Goal: Navigation & Orientation: Find specific page/section

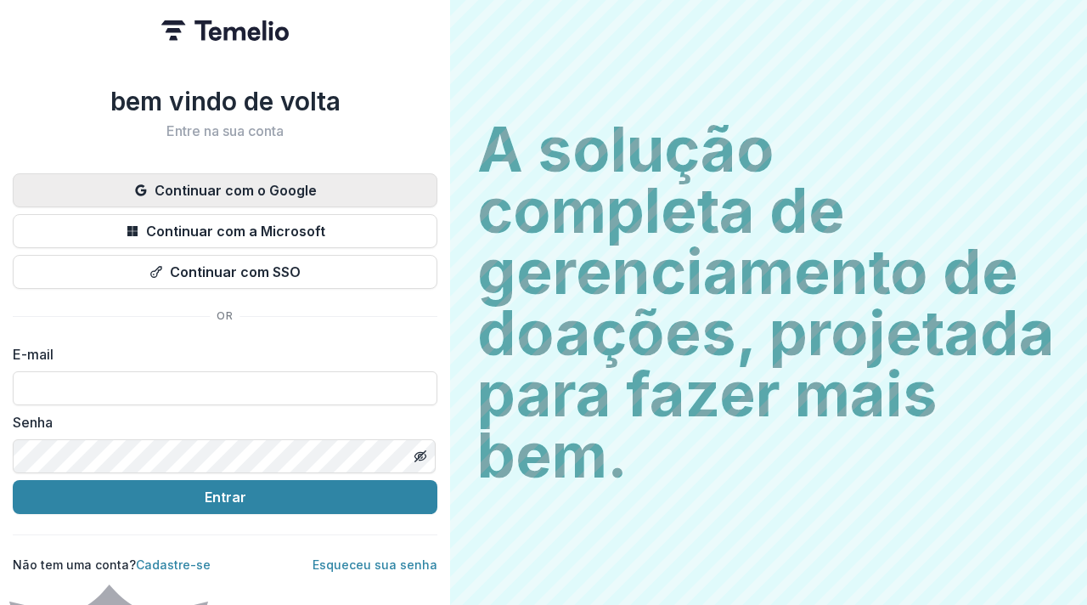
click at [208, 182] on font "Continuar com o Google" at bounding box center [236, 190] width 162 height 17
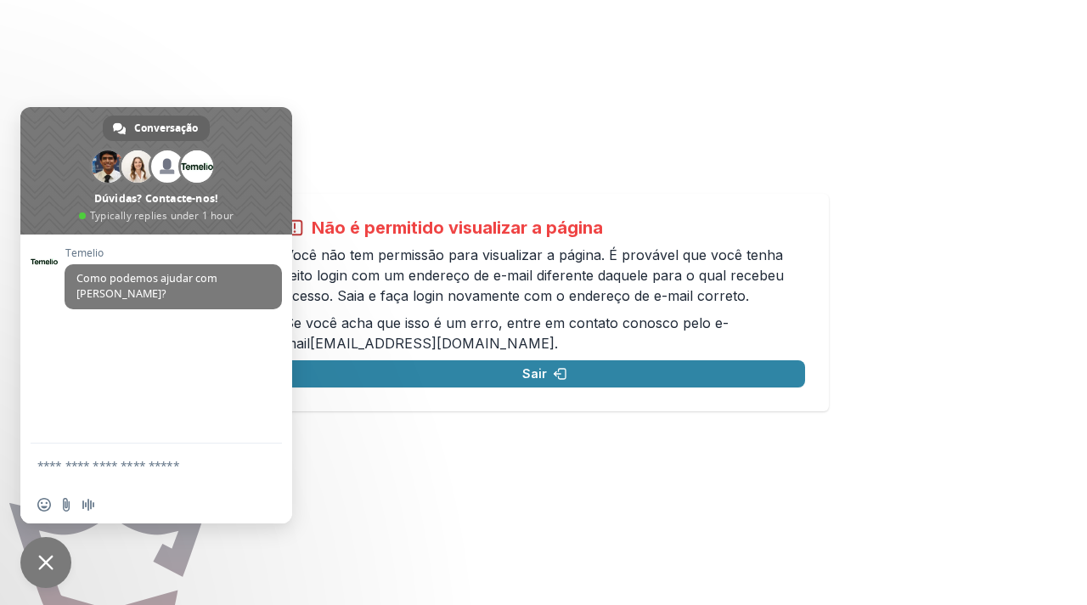
drag, startPoint x: 393, startPoint y: 158, endPoint x: 566, endPoint y: 217, distance: 182.9
click at [566, 217] on div "Não é permitido visualizar a página Você não tem permissão para visualizar a pá…" at bounding box center [543, 302] width 1087 height 605
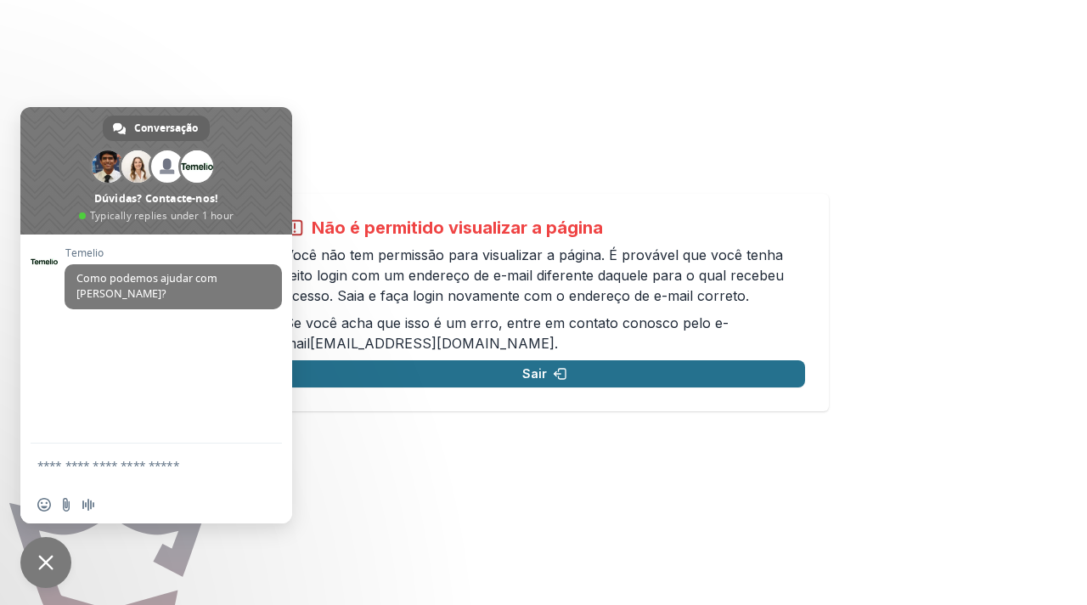
click at [538, 368] on font "Sair" at bounding box center [534, 373] width 25 height 14
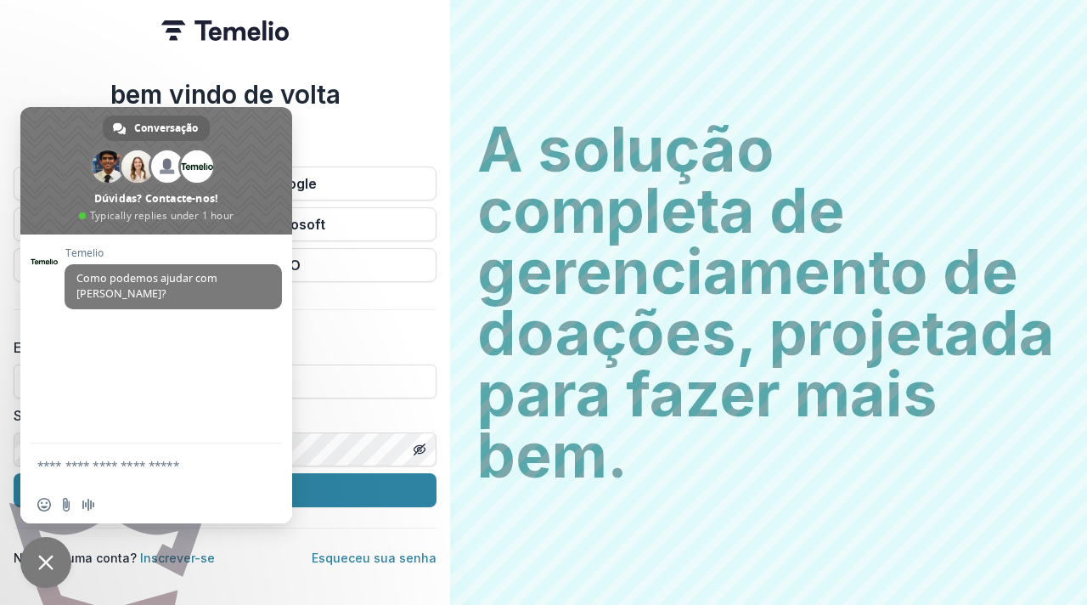
click at [351, 116] on h2 "Entre na sua conta" at bounding box center [225, 124] width 423 height 16
click at [48, 562] on span "Bate-papo próximo" at bounding box center [45, 562] width 15 height 15
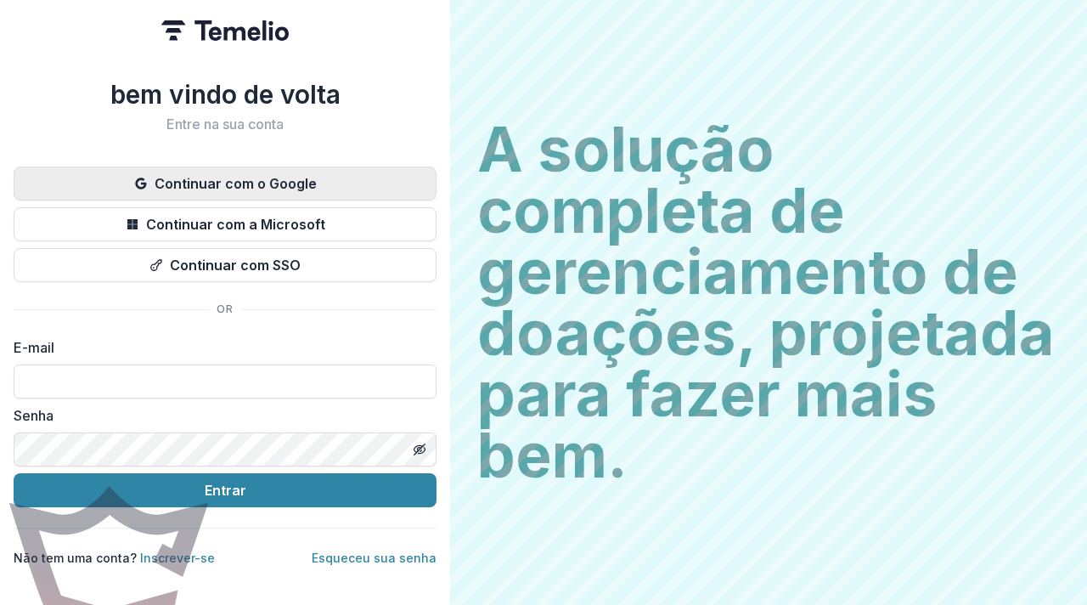
click at [215, 188] on font "Continuar com o Google" at bounding box center [236, 183] width 162 height 17
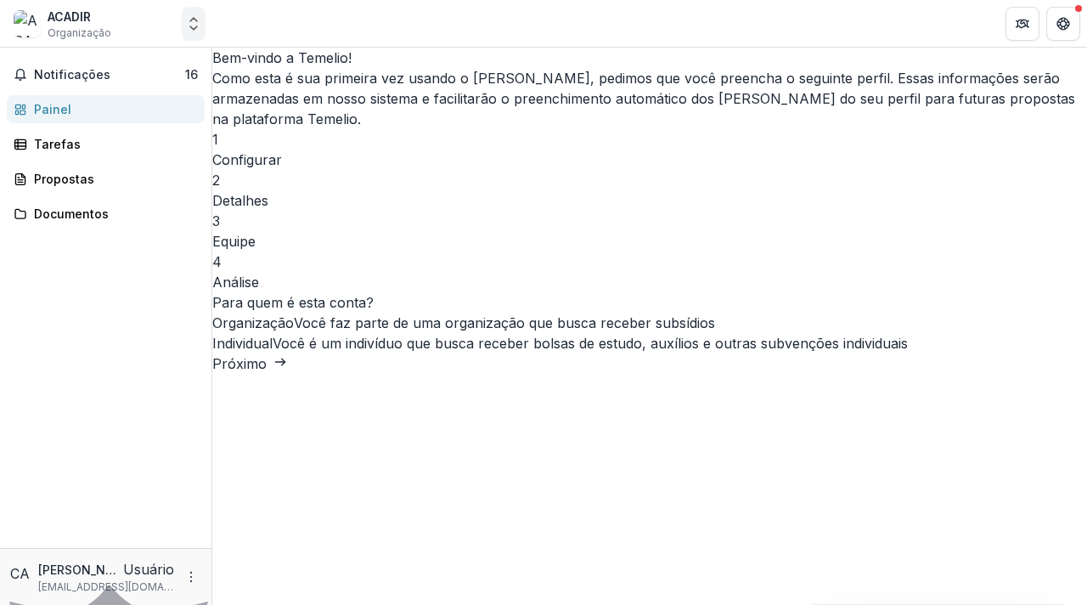
click at [194, 31] on icon "Comutador de entidade aberta" at bounding box center [193, 23] width 17 height 17
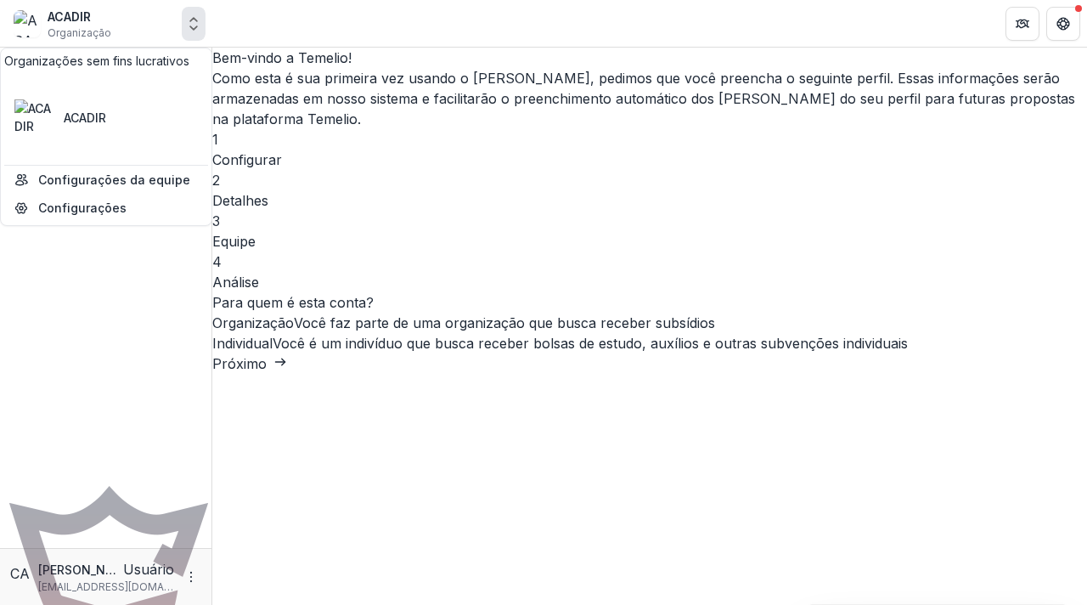
click at [194, 21] on icon "Comutador de entidade aberta" at bounding box center [193, 23] width 17 height 17
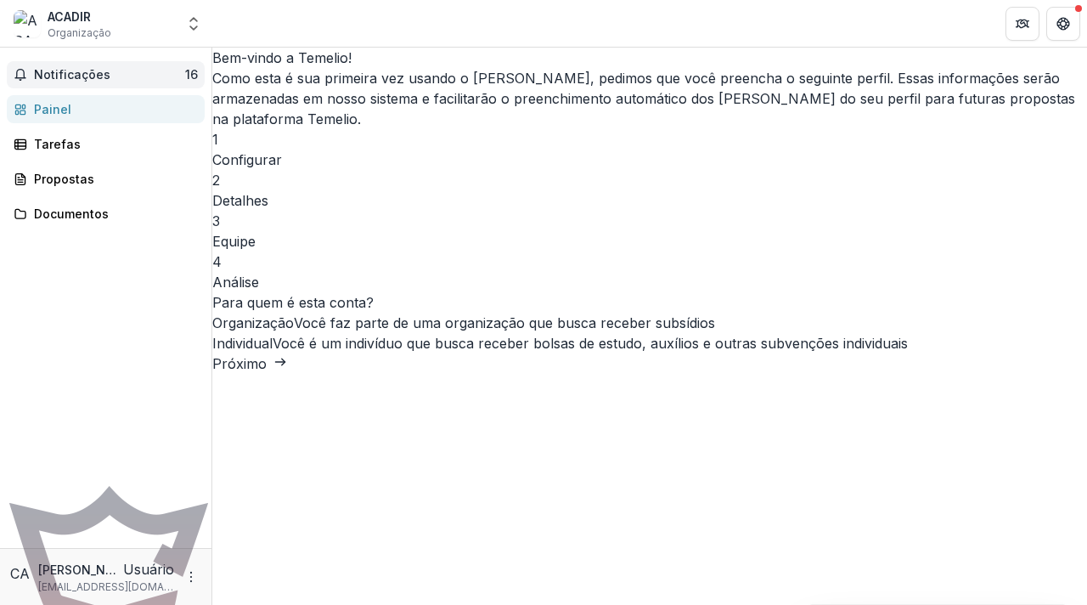
click at [104, 67] on font "Notificações" at bounding box center [72, 74] width 76 height 14
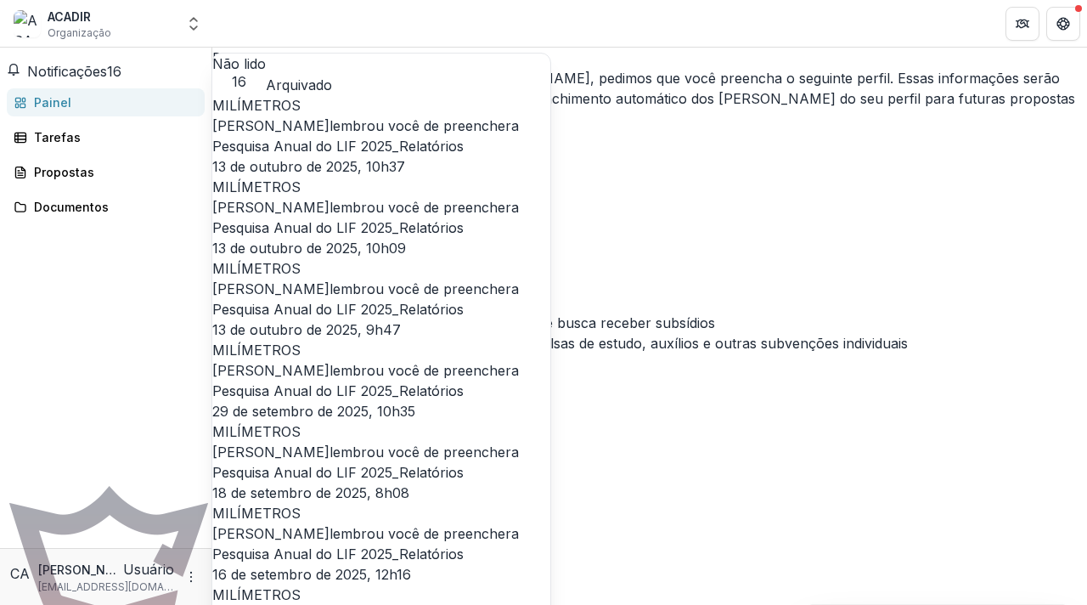
click at [281, 374] on div "Bem-vindo a Temelio! Como esta é sua primeira vez usando o Temelio, pedimos que…" at bounding box center [649, 211] width 875 height 326
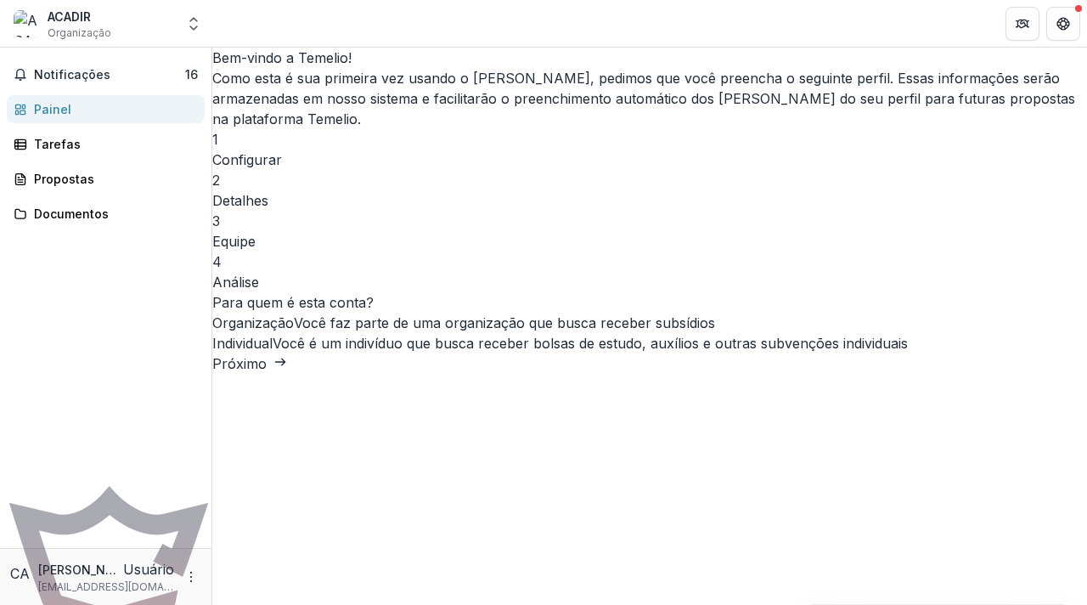
click at [267, 372] on font "Próximo" at bounding box center [239, 363] width 54 height 17
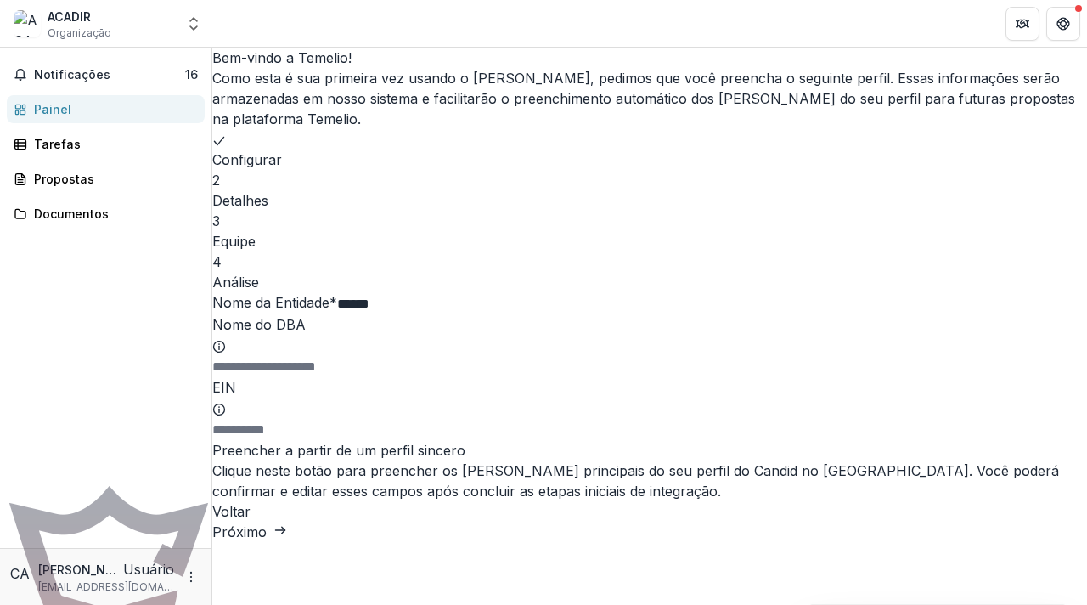
scroll to position [97, 0]
click at [267, 540] on font "Próximo" at bounding box center [239, 531] width 54 height 17
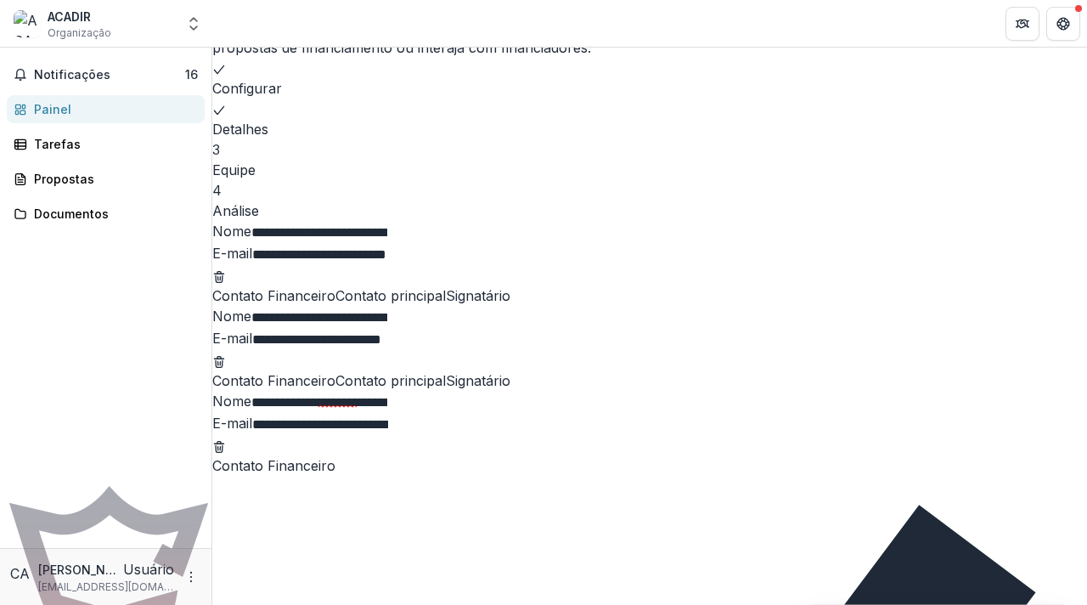
scroll to position [55, 0]
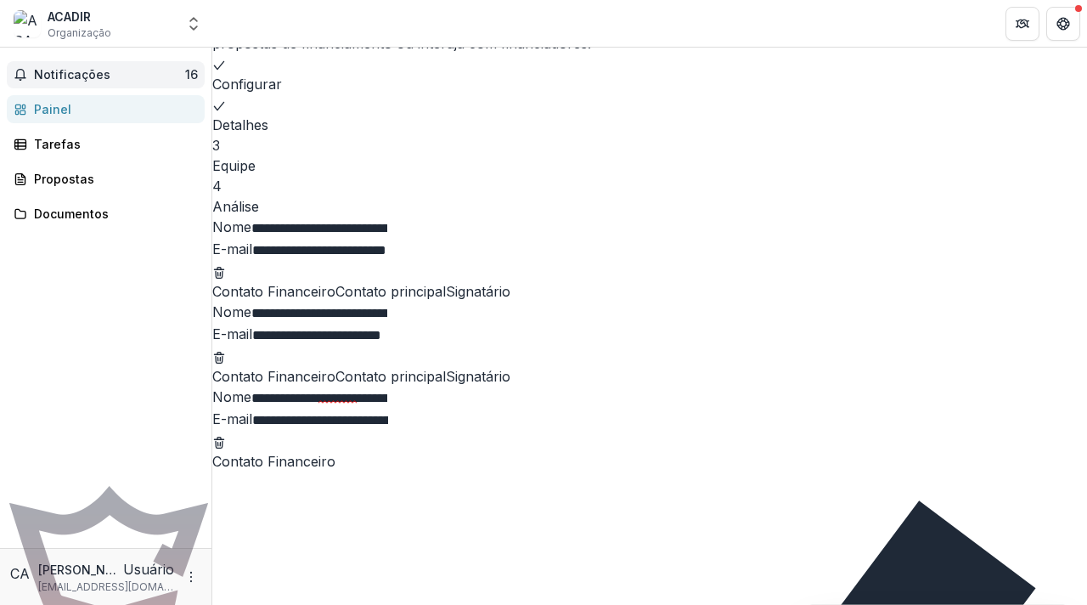
click at [112, 66] on button "Notificações 16" at bounding box center [106, 74] width 198 height 27
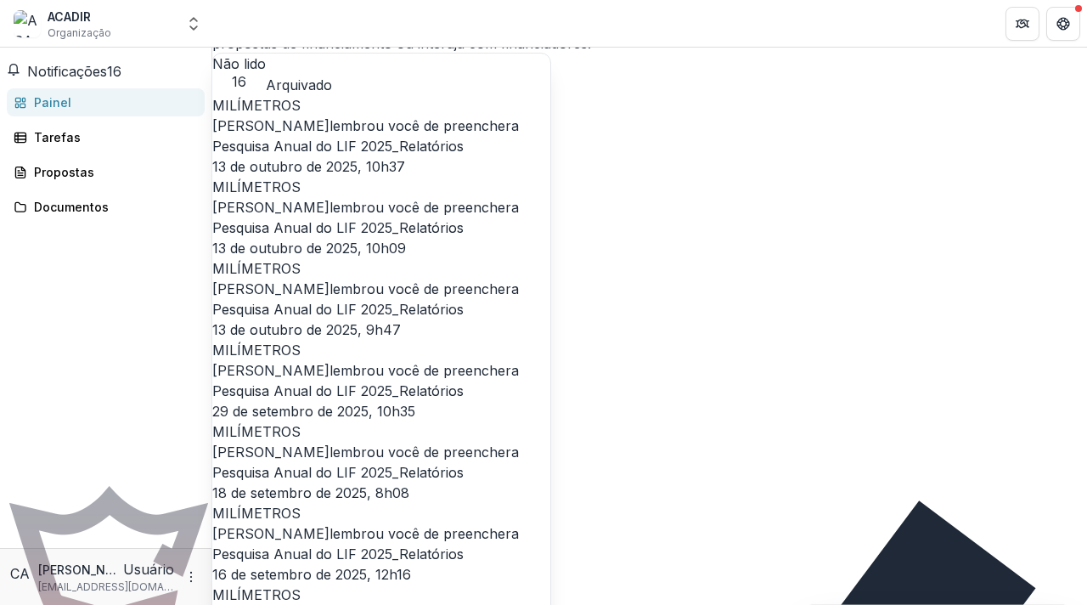
scroll to position [0, 0]
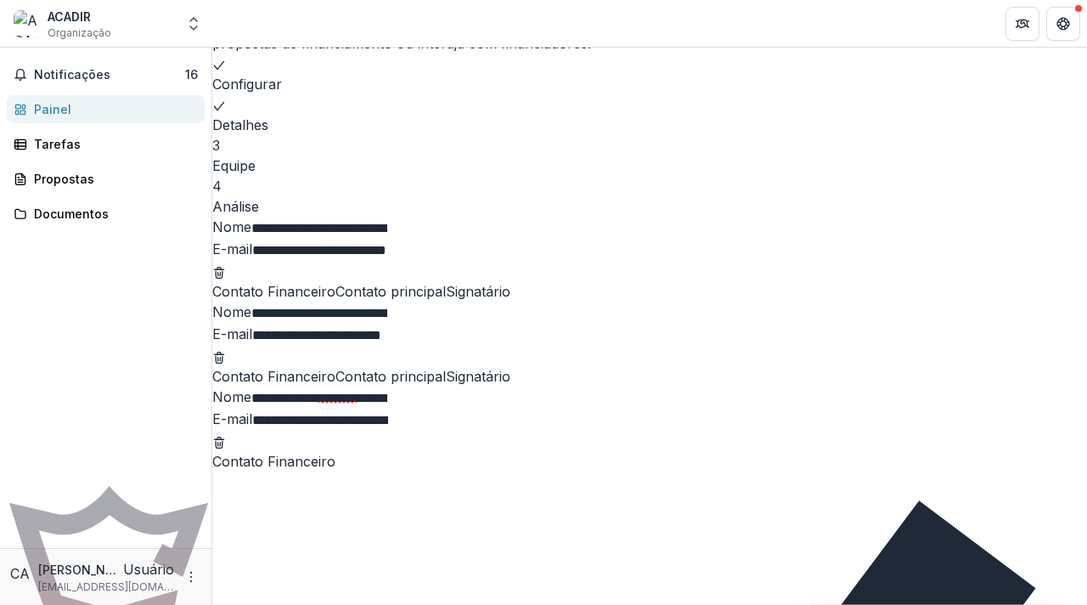
scroll to position [120, 0]
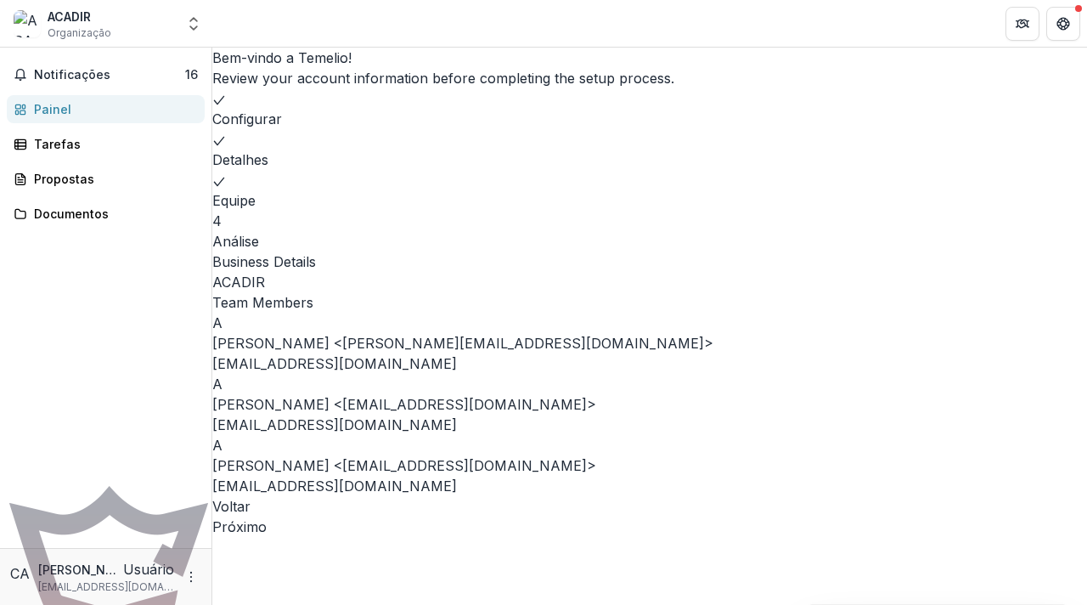
scroll to position [94, 0]
click at [267, 535] on font "Próximo" at bounding box center [239, 526] width 54 height 17
